Goal: Complete application form

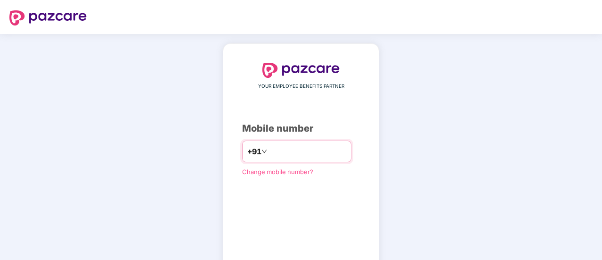
click at [305, 152] on input "number" at bounding box center [307, 151] width 77 height 15
type input "**********"
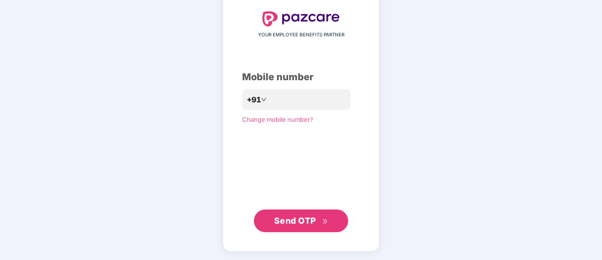
click at [309, 216] on span "Send OTP" at bounding box center [295, 220] width 42 height 10
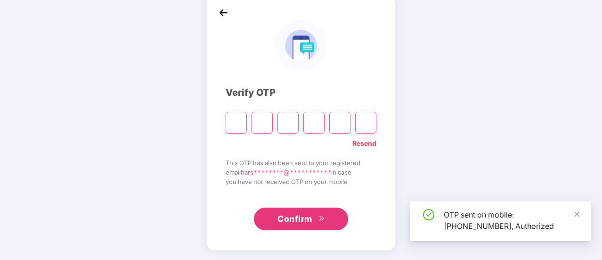
scroll to position [47, 0]
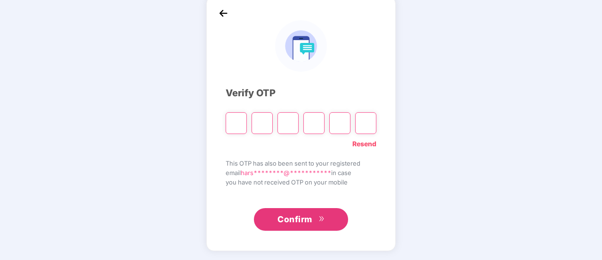
type input "*"
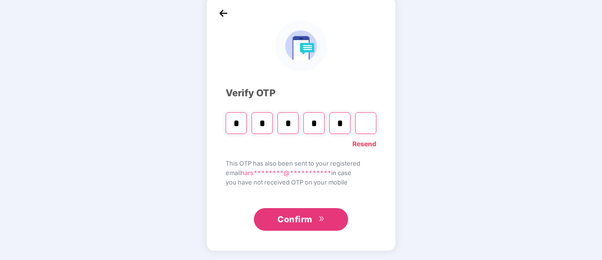
type input "*"
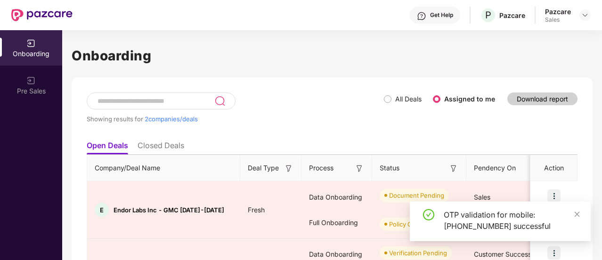
scroll to position [70, 0]
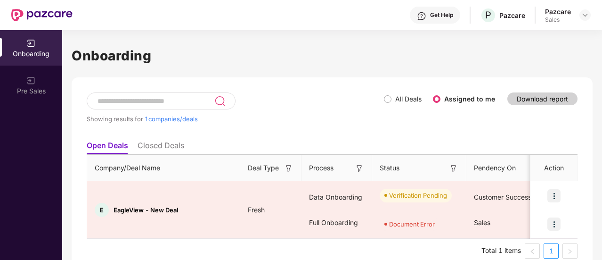
scroll to position [13, 0]
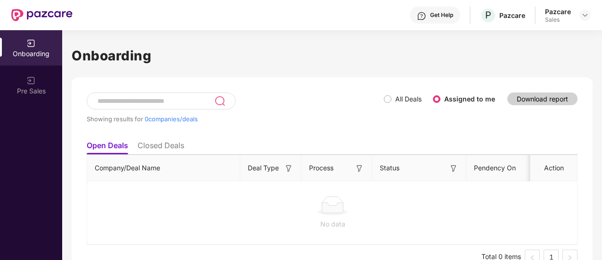
scroll to position [19, 0]
